Goal: Task Accomplishment & Management: Manage account settings

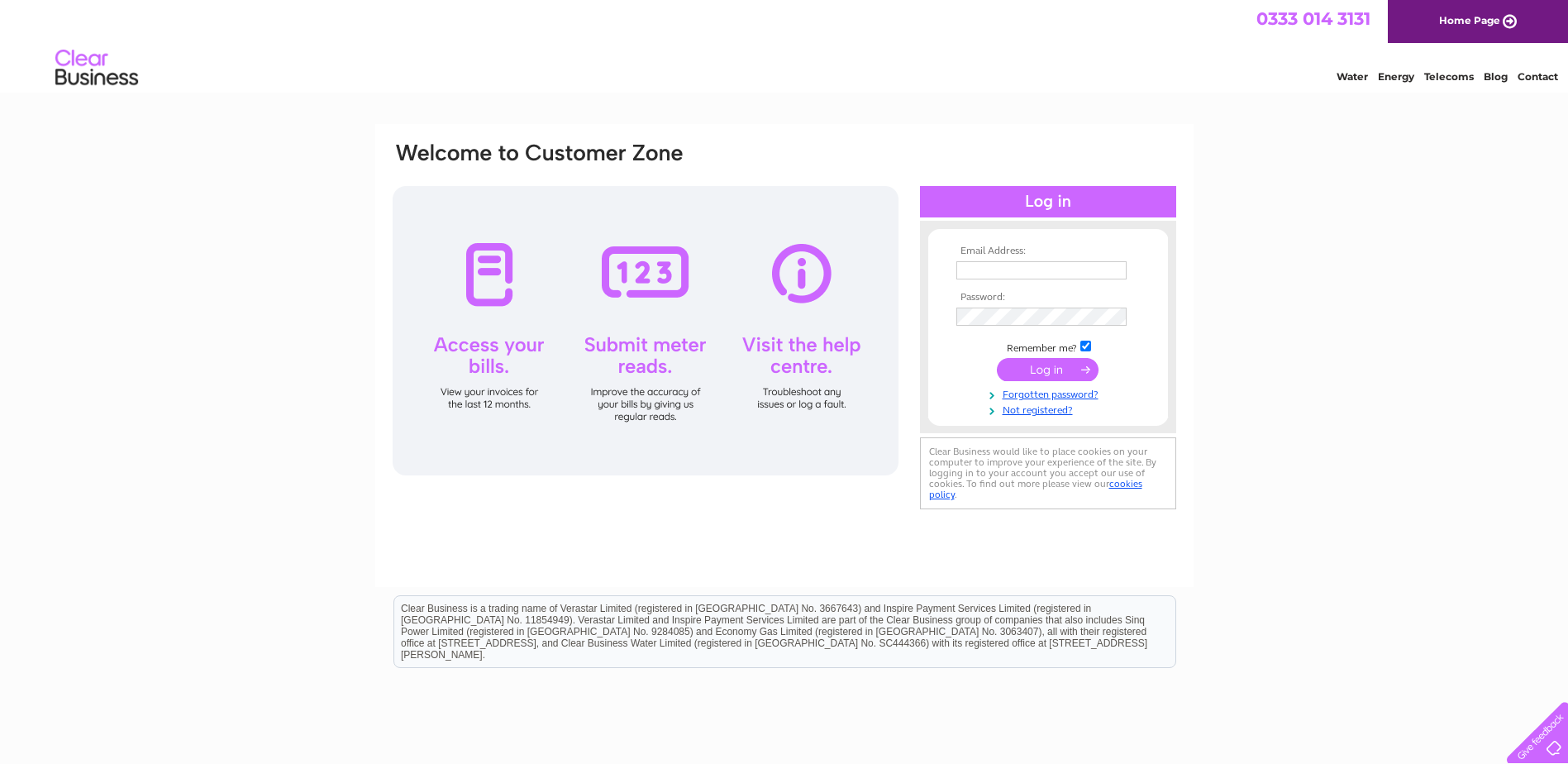
type input "info@royalmarble.co.uk"
click at [1056, 368] on input "submit" at bounding box center [1048, 369] width 102 height 23
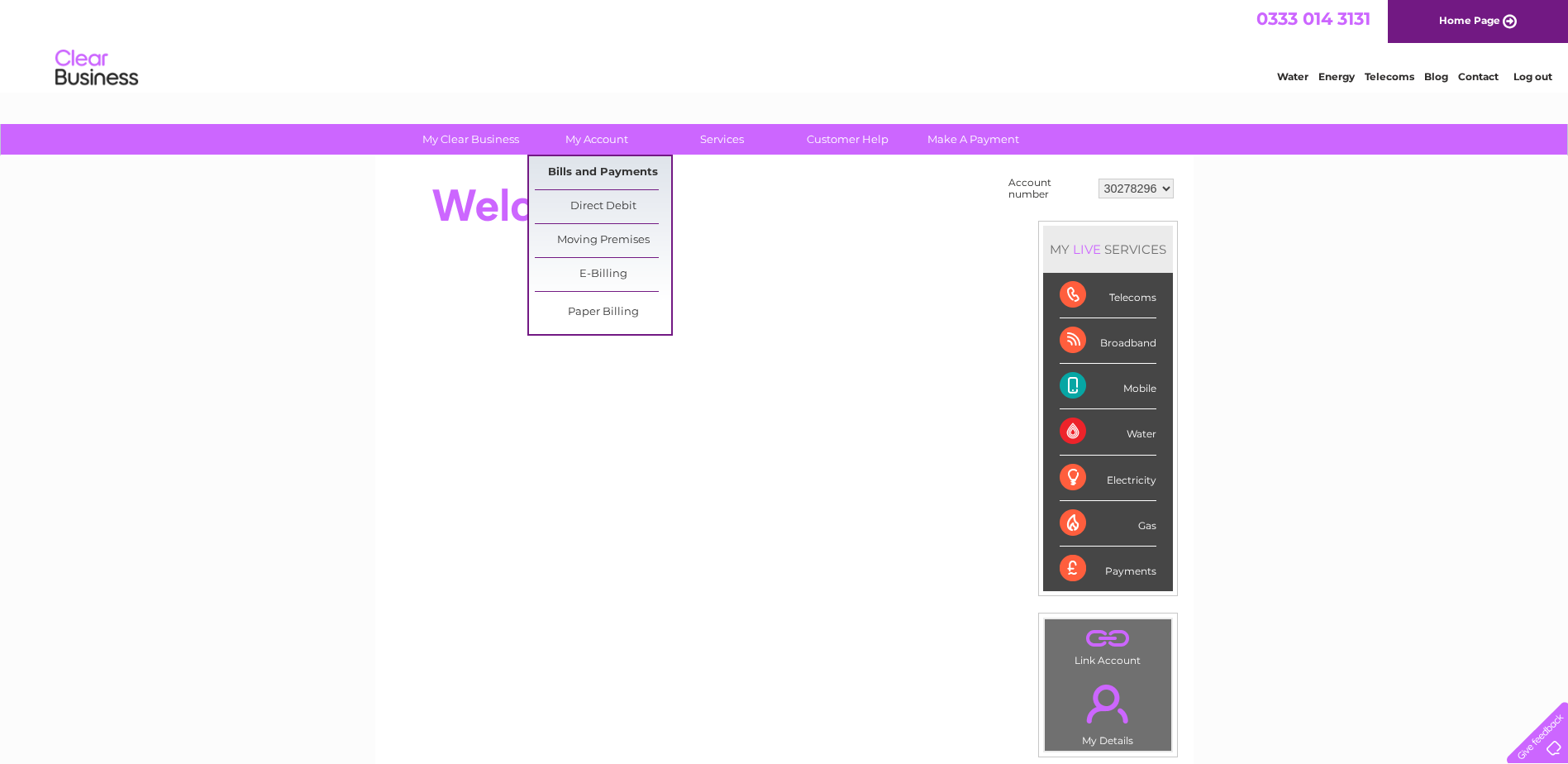
click at [609, 165] on link "Bills and Payments" at bounding box center [603, 172] width 136 height 33
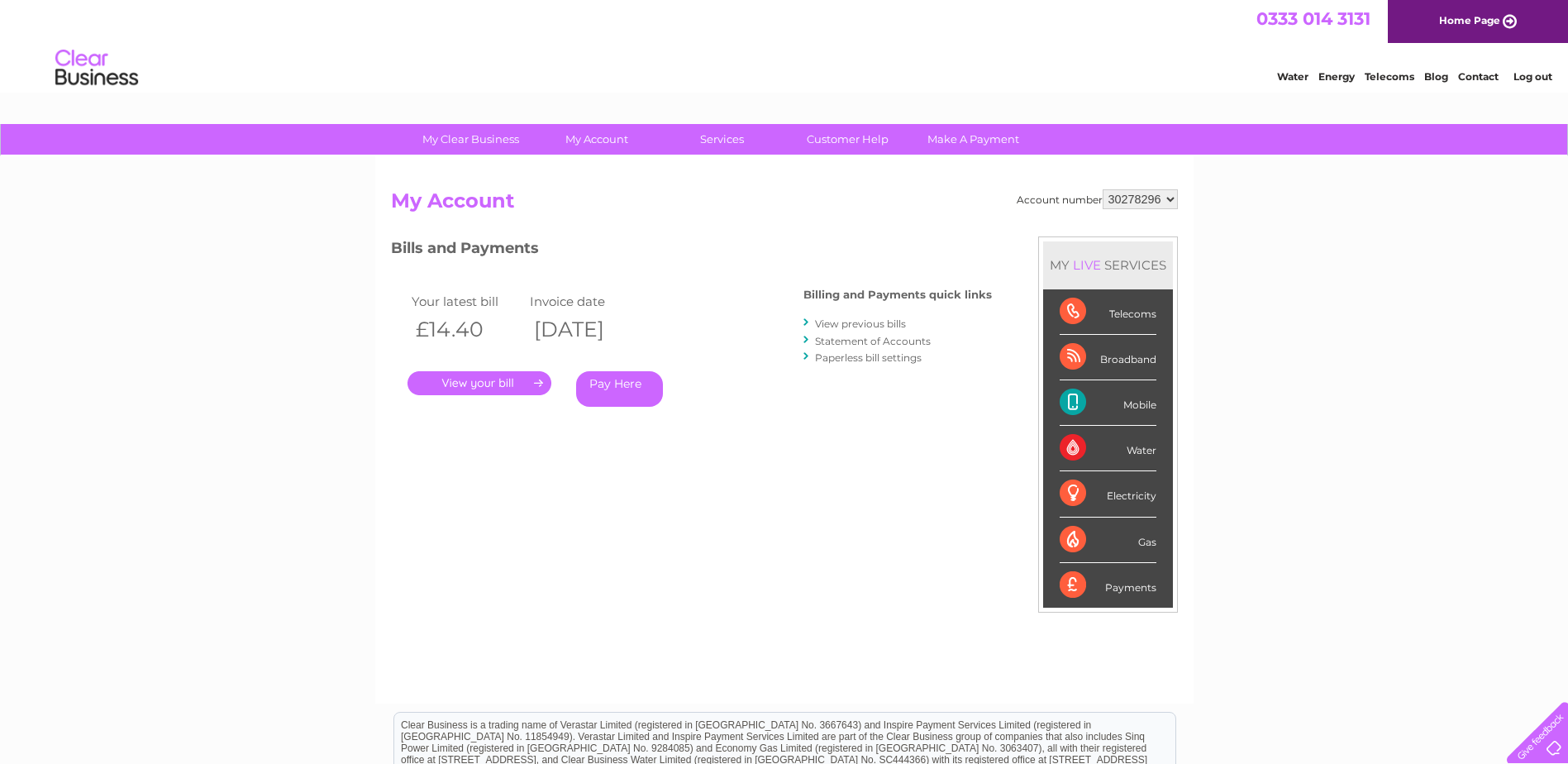
click at [513, 382] on link "." at bounding box center [479, 383] width 143 height 24
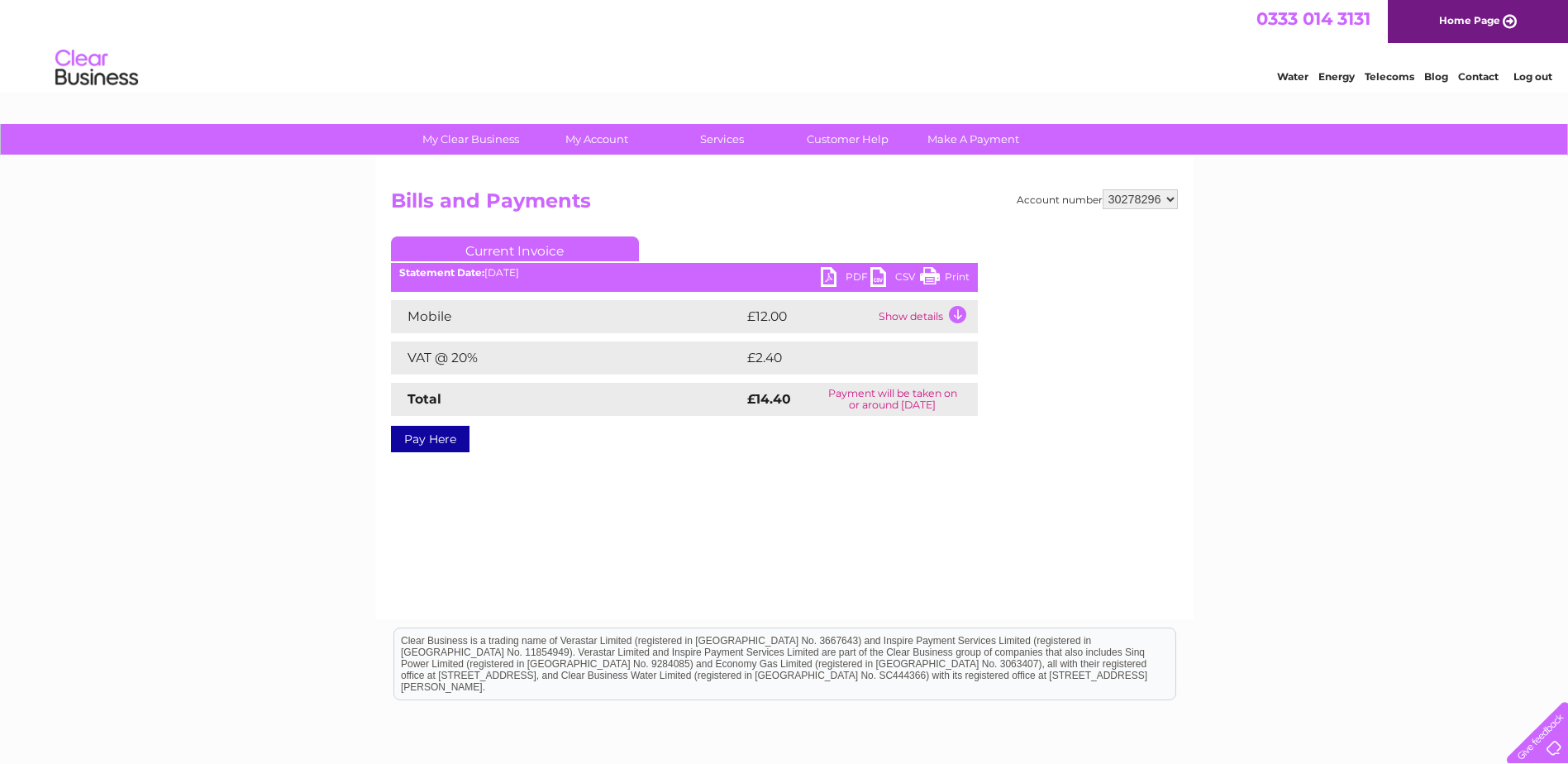
click at [838, 277] on link "PDF" at bounding box center [846, 279] width 50 height 24
